Goal: Find specific page/section: Find specific page/section

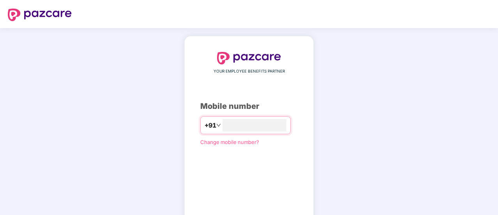
type input "**********"
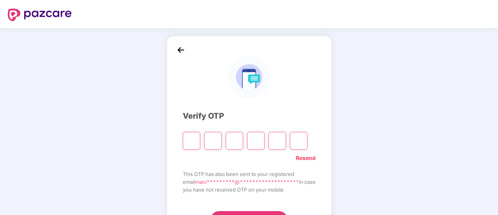
type input "*"
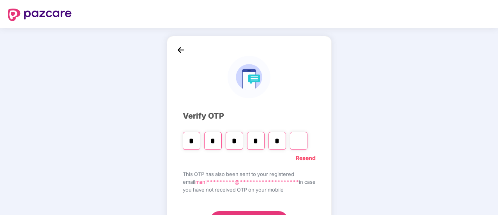
type input "*"
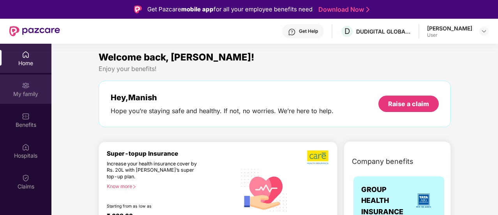
click at [37, 94] on div "My family" at bounding box center [25, 94] width 51 height 8
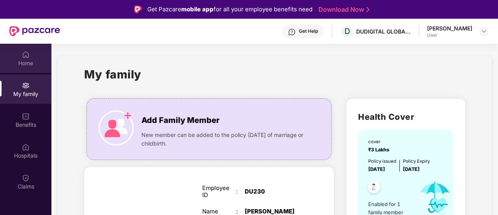
click at [31, 65] on div "Home" at bounding box center [25, 63] width 51 height 8
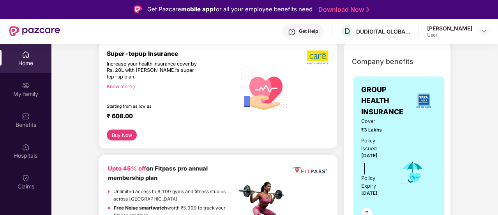
scroll to position [98, 0]
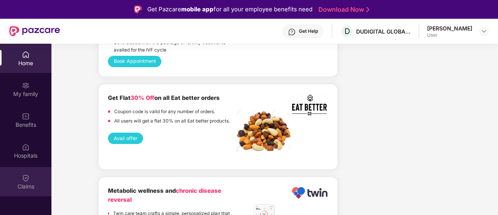
scroll to position [715, 0]
